Goal: Task Accomplishment & Management: Manage account settings

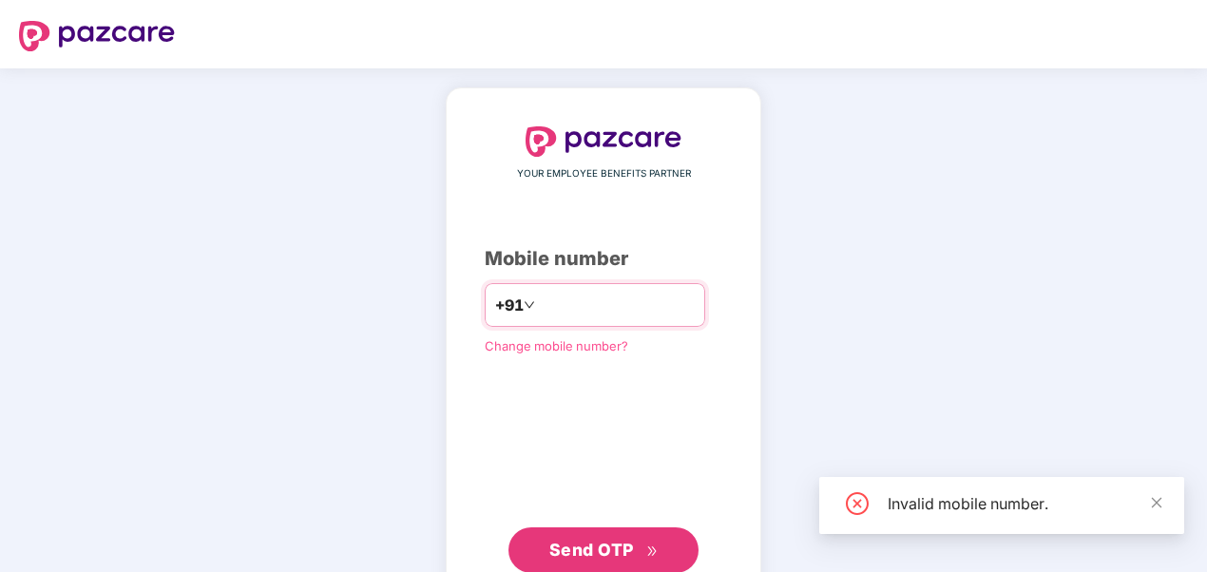
click at [539, 306] on input "**********" at bounding box center [617, 305] width 156 height 30
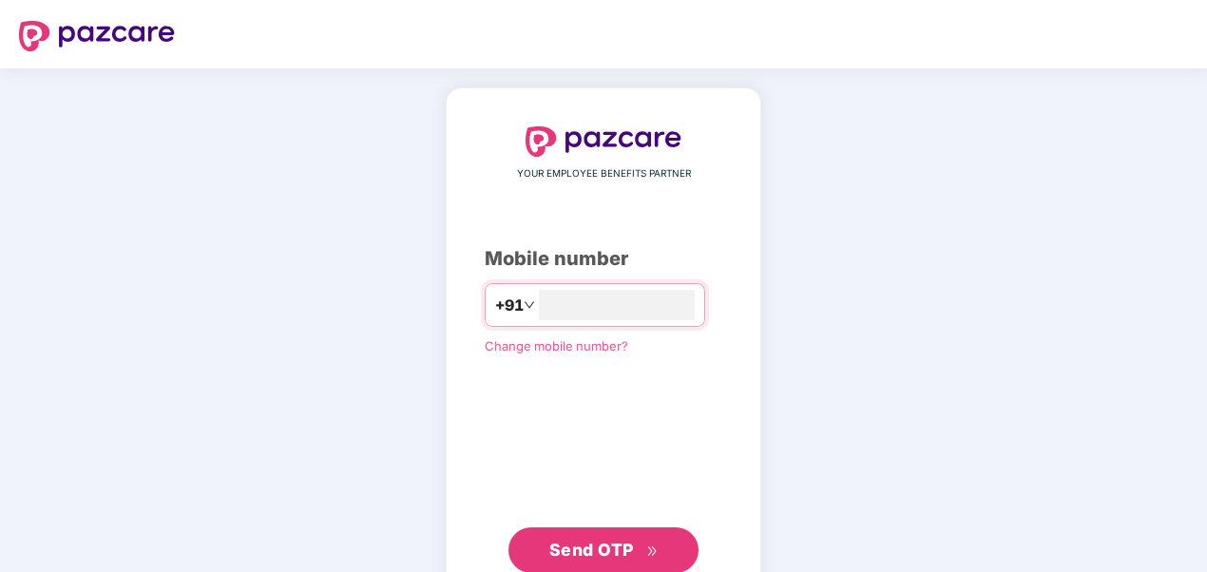
type input "**********"
click at [633, 564] on button "Send OTP" at bounding box center [603, 548] width 190 height 46
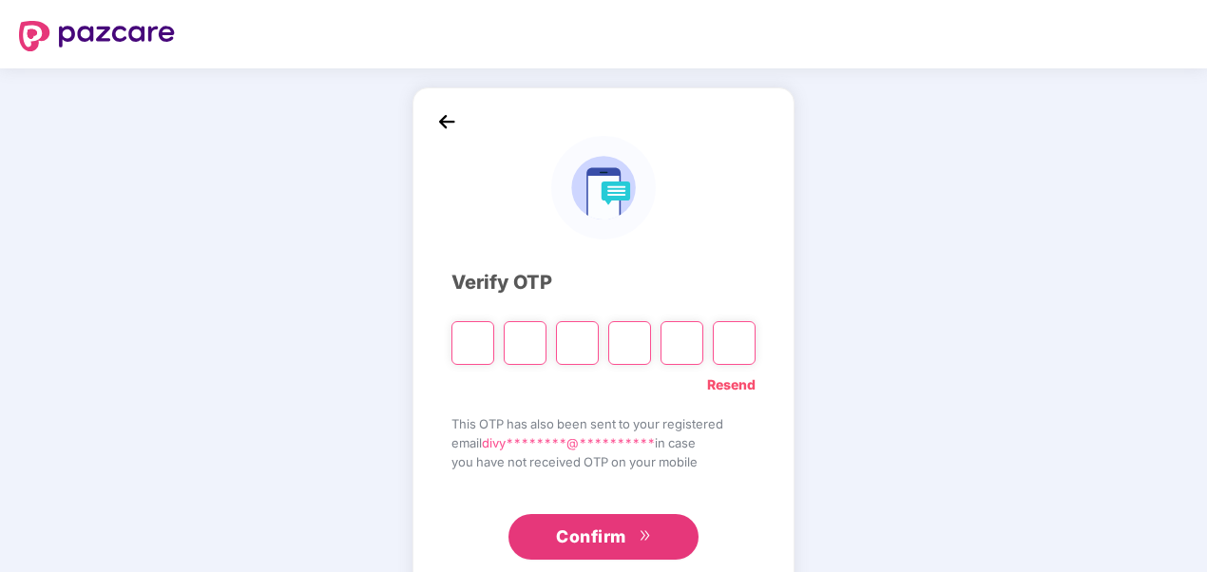
type input "*"
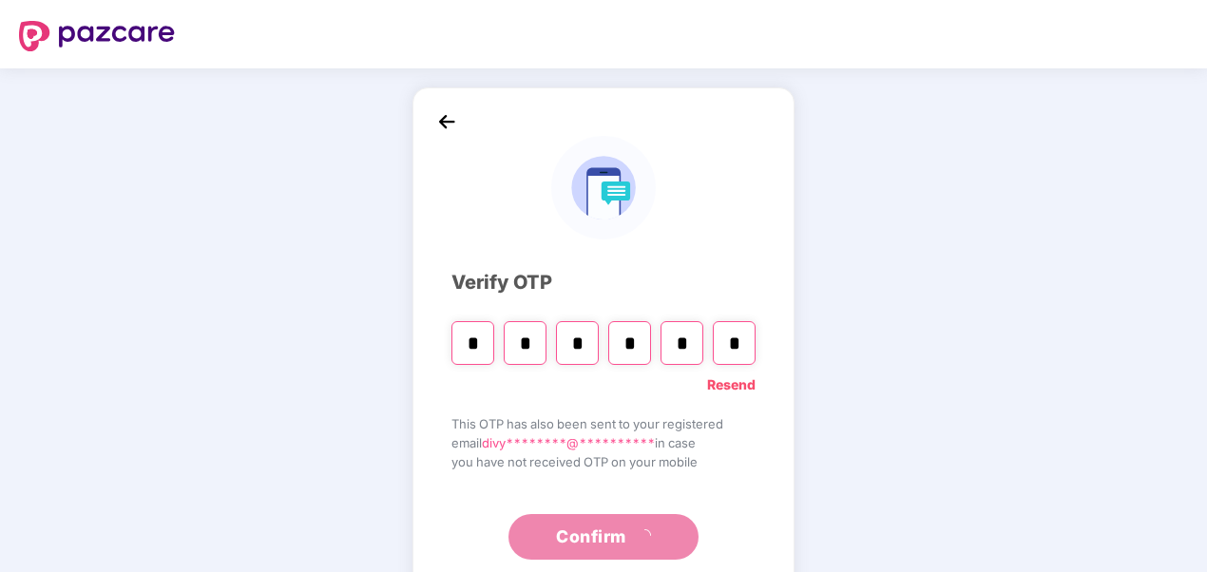
type input "*"
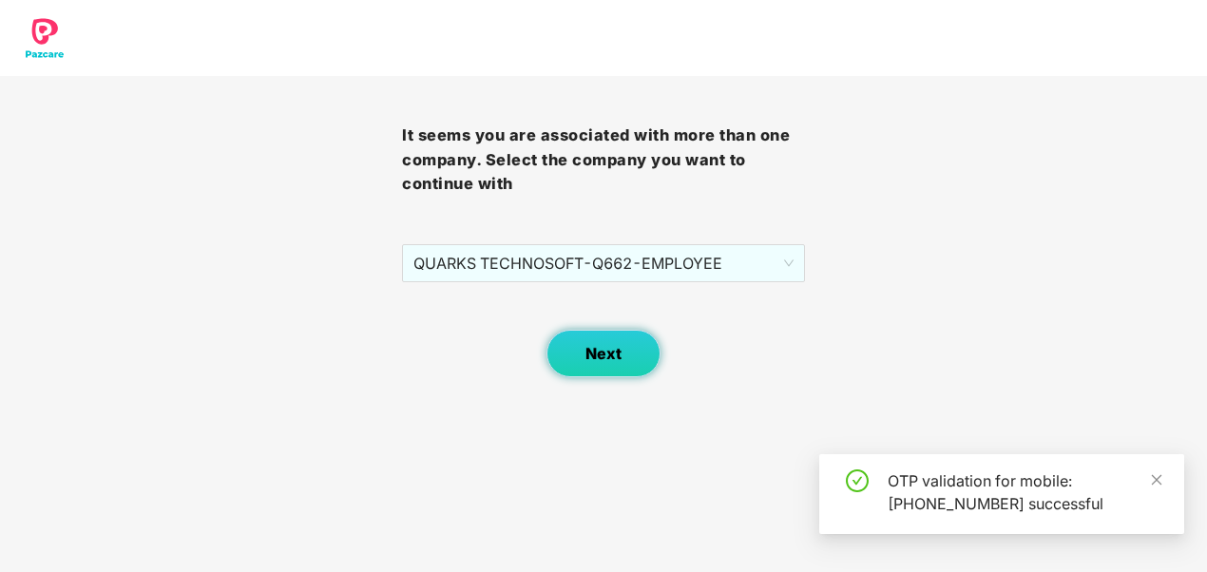
click at [610, 343] on button "Next" at bounding box center [603, 354] width 114 height 48
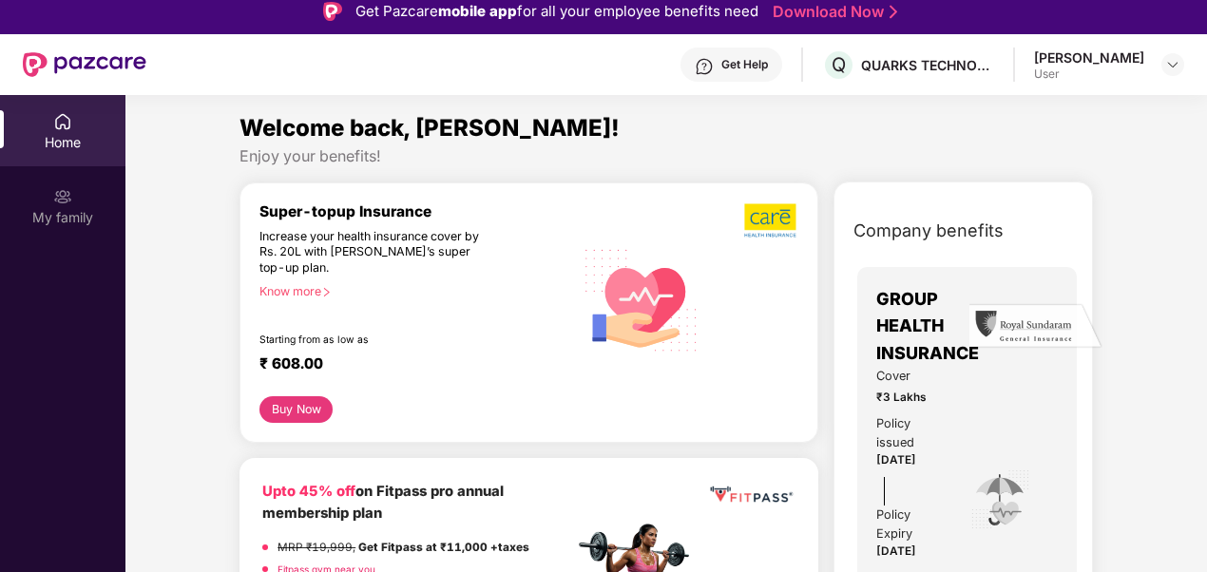
scroll to position [106, 0]
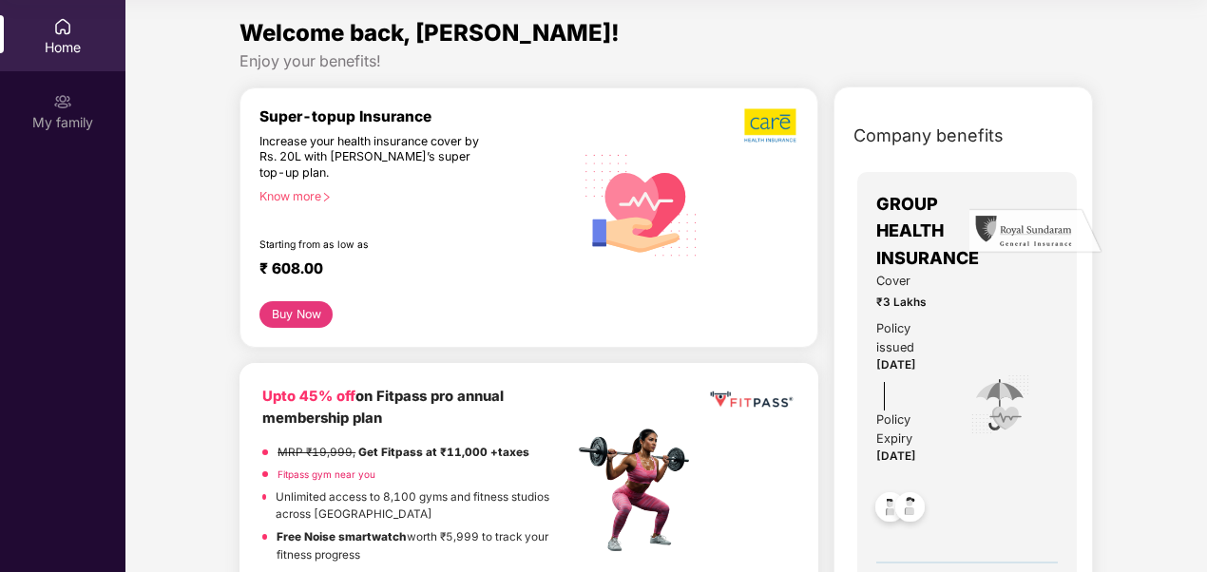
drag, startPoint x: 1203, startPoint y: 84, endPoint x: 1208, endPoint y: 137, distance: 53.4
click at [1206, 137] on html "Get Pazcare mobile app for all your employee benefits need Download Now Get Hel…" at bounding box center [603, 180] width 1207 height 572
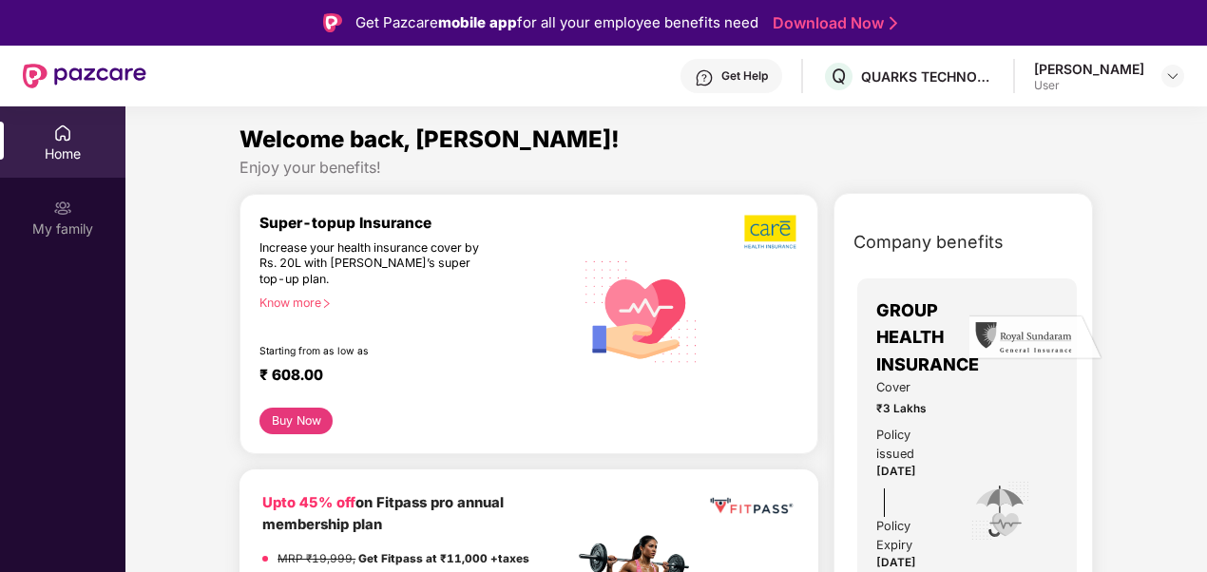
scroll to position [0, 0]
click at [1156, 73] on div "[PERSON_NAME] User" at bounding box center [1109, 76] width 150 height 33
click at [1163, 73] on div at bounding box center [1172, 76] width 23 height 23
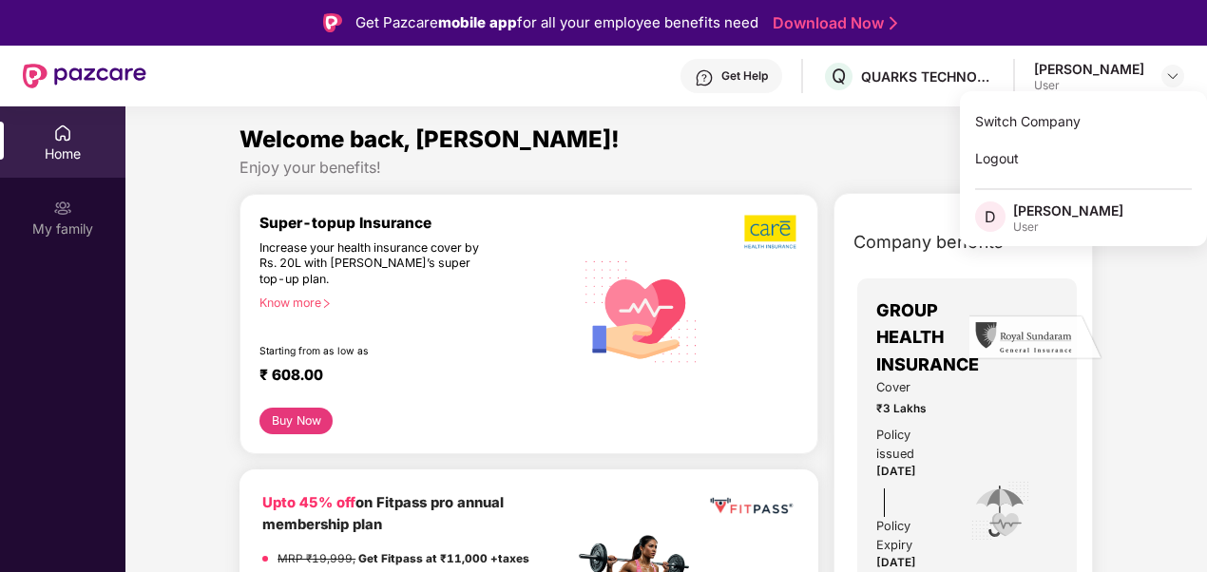
click at [1065, 205] on div "[PERSON_NAME]" at bounding box center [1068, 210] width 110 height 18
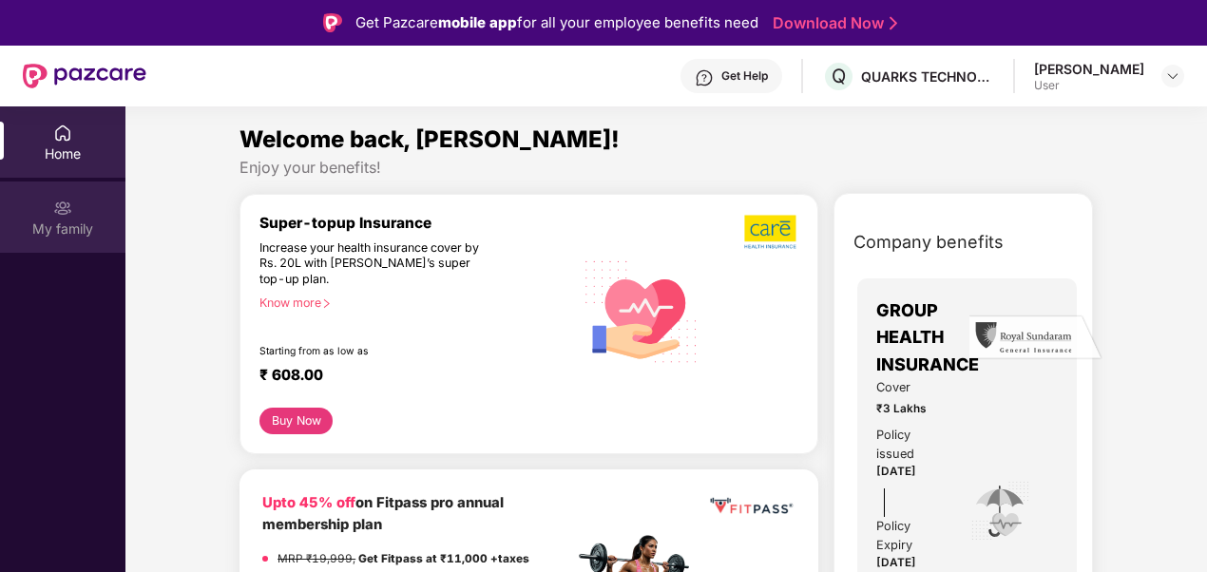
click at [28, 209] on div "My family" at bounding box center [62, 216] width 125 height 71
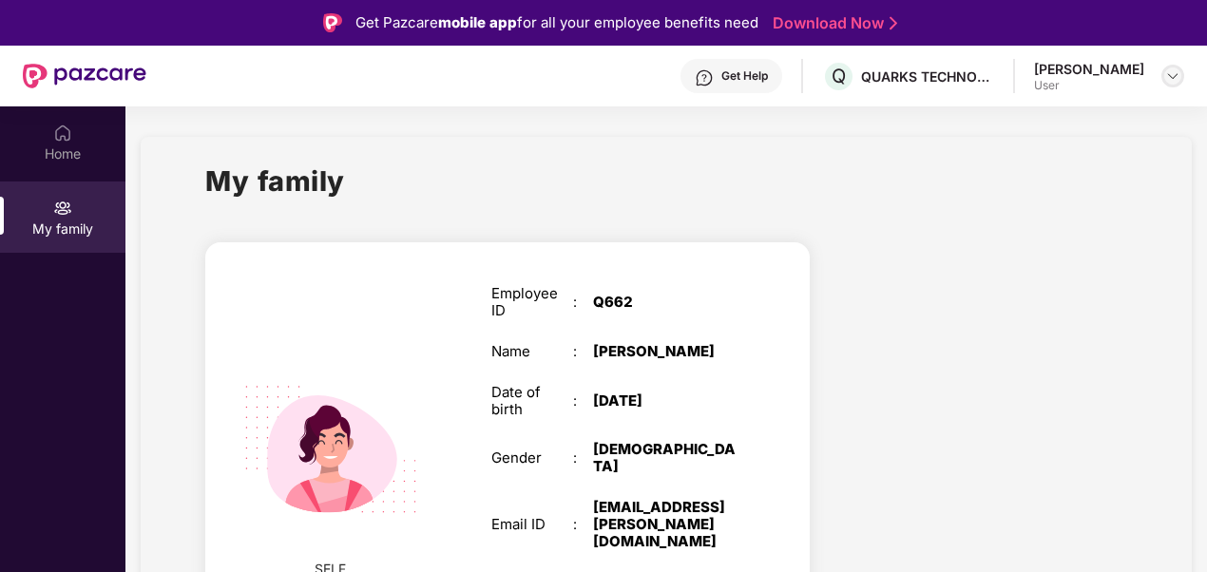
click at [1171, 79] on img at bounding box center [1172, 75] width 15 height 15
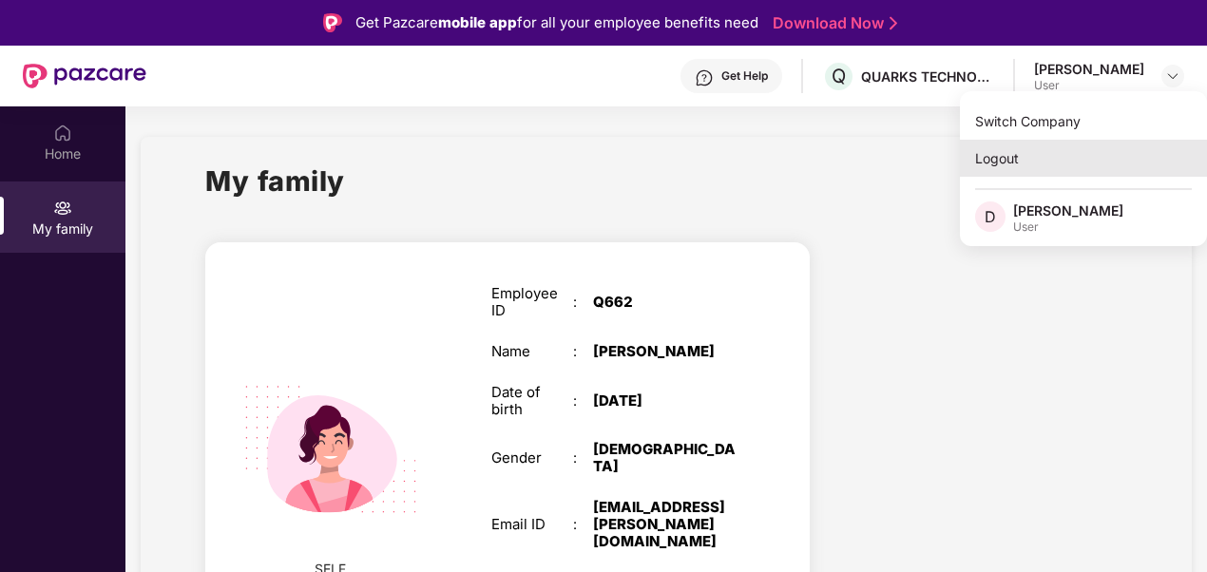
click at [988, 150] on div "Logout" at bounding box center [1083, 158] width 247 height 37
